Goal: Task Accomplishment & Management: Use online tool/utility

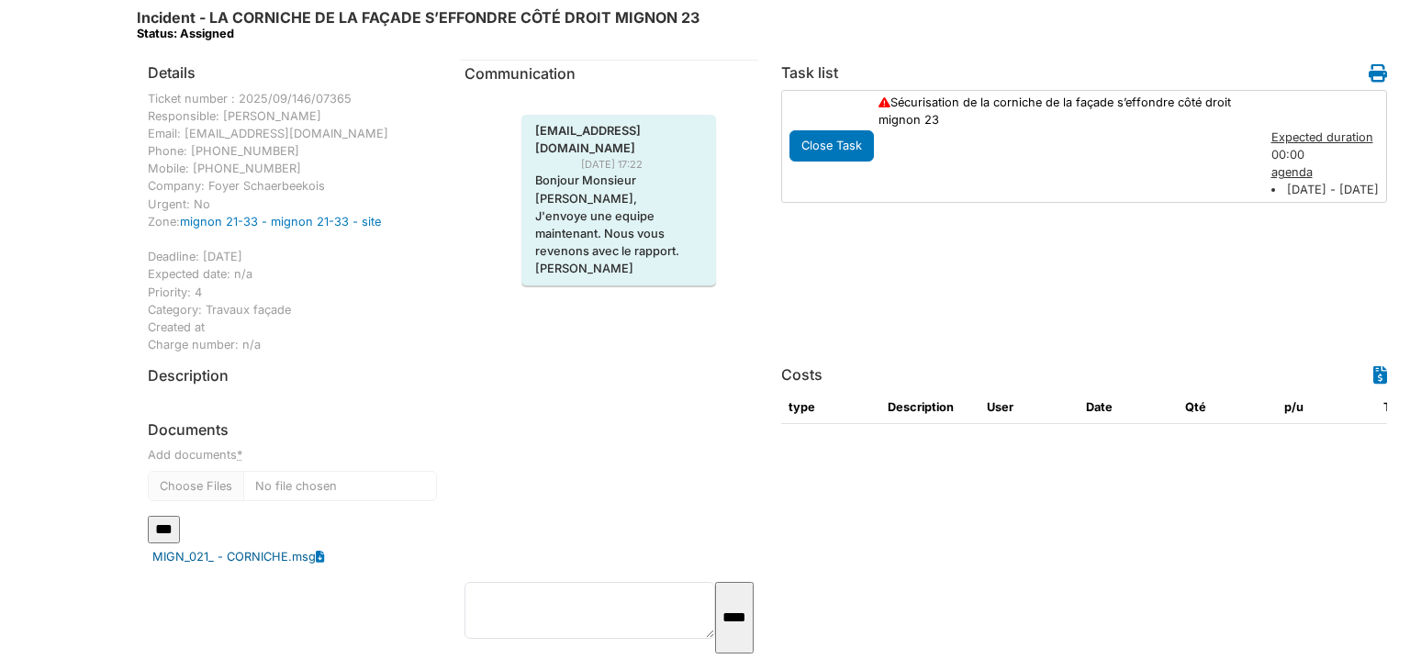
click at [264, 551] on link "MIGN_021_ - CORNICHE.msg" at bounding box center [233, 556] width 163 height 17
drag, startPoint x: 239, startPoint y: 100, endPoint x: 375, endPoint y: 95, distance: 135.9
click at [375, 95] on div "Ticket number : 2025/09/146/07365 Responsible: Ahmed Belhajji Email: abelhajji@…" at bounding box center [292, 222] width 289 height 264
copy div "2025/09/146/07365"
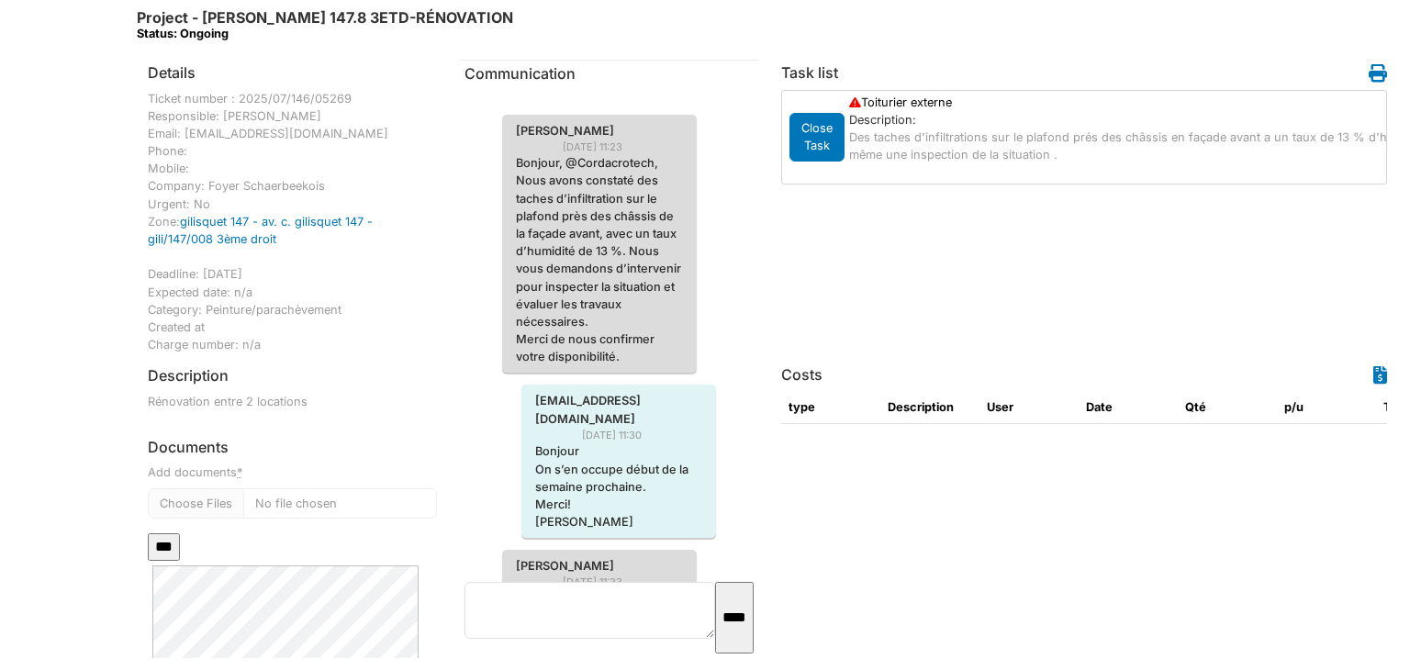
drag, startPoint x: 239, startPoint y: 98, endPoint x: 346, endPoint y: 100, distance: 107.4
click at [346, 100] on div "Ticket number : 2025/07/146/05269 Responsible: Olivier Hustin Email: ohustin@fs…" at bounding box center [292, 222] width 289 height 264
copy div "2025/07/146/05269"
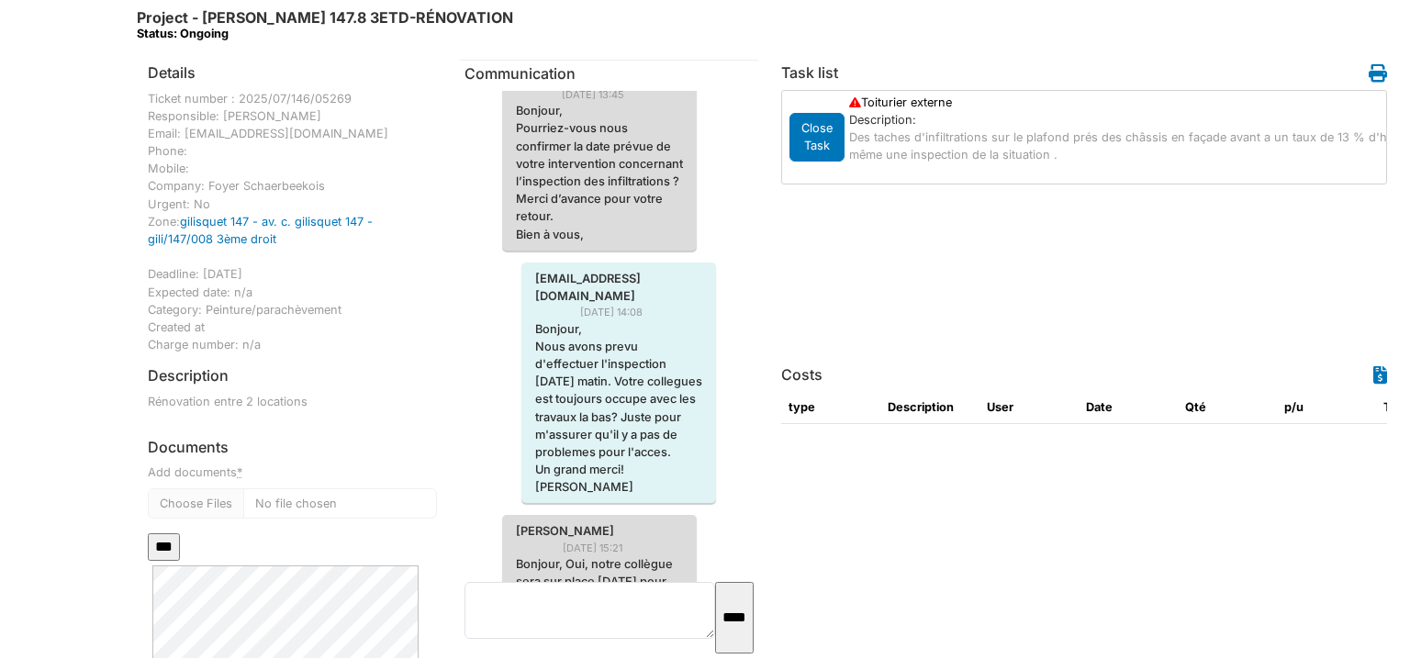
scroll to position [872, 0]
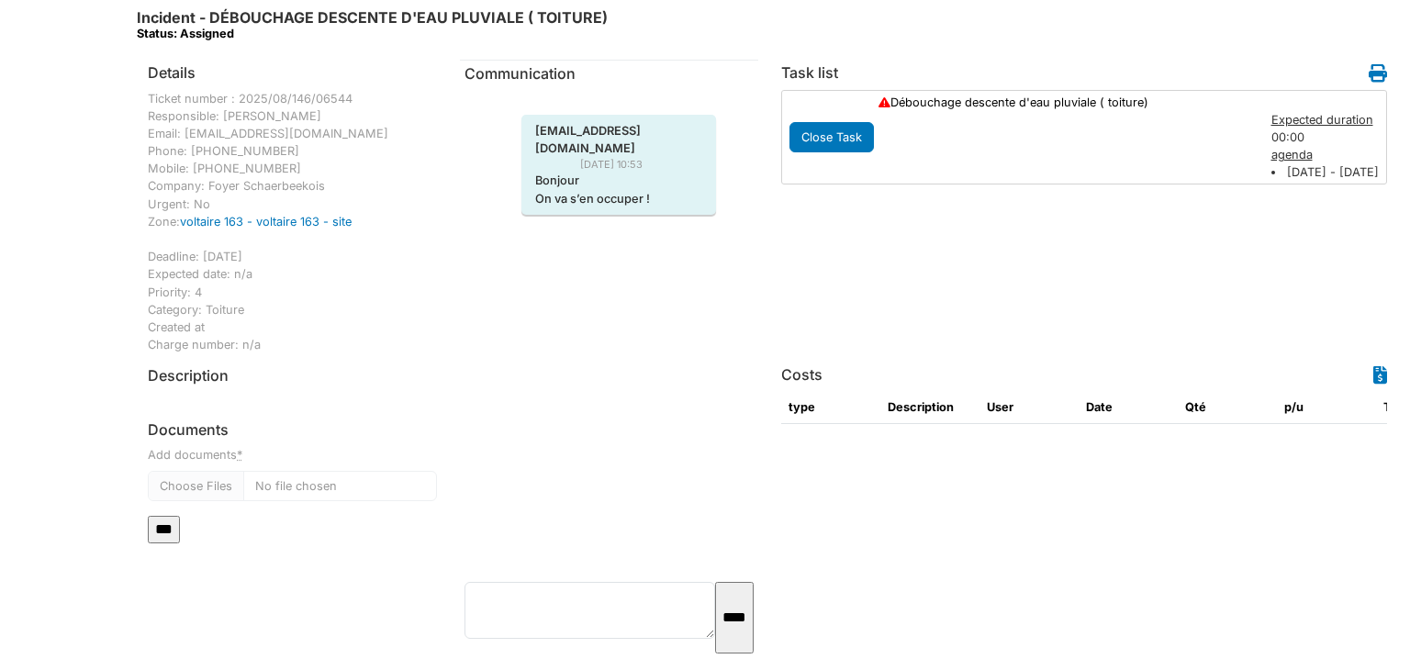
drag, startPoint x: 240, startPoint y: 95, endPoint x: 357, endPoint y: 95, distance: 117.5
click at [357, 95] on div "Ticket number : 2025/08/146/06544 Responsible: [PERSON_NAME] Email: [EMAIL_ADDR…" at bounding box center [292, 222] width 289 height 264
copy div "2025/08/146/06544"
